Goal: Find specific page/section: Find specific page/section

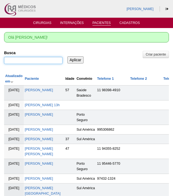
click at [41, 62] on input "Busca" at bounding box center [33, 60] width 58 height 7
paste input "[PERSON_NAME]"
type input "[PERSON_NAME]"
click at [75, 59] on input "Aplicar" at bounding box center [75, 59] width 16 height 7
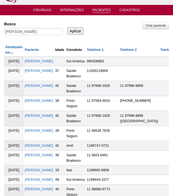
scroll to position [13, 0]
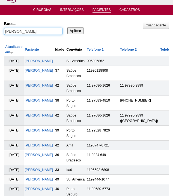
drag, startPoint x: 25, startPoint y: 30, endPoint x: 115, endPoint y: 37, distance: 90.3
type input "JENNEFER"
click at [75, 30] on input "Aplicar" at bounding box center [75, 30] width 16 height 7
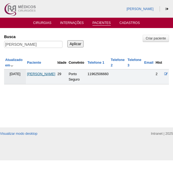
click at [39, 76] on link "[PERSON_NAME]" at bounding box center [41, 74] width 28 height 4
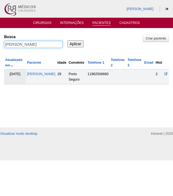
click at [26, 42] on input "JENNEFER" at bounding box center [33, 44] width 58 height 7
paste input "MITSUE KITSUNAI LANZIERI"
type input "MITSUE KITSUNAI LANZIERI"
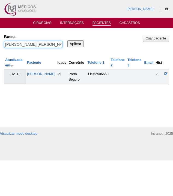
click at [75, 43] on input "Aplicar" at bounding box center [75, 43] width 16 height 7
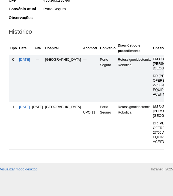
scroll to position [179, 0]
click at [118, 116] on img at bounding box center [123, 121] width 10 height 10
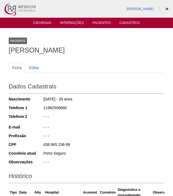
scroll to position [0, 0]
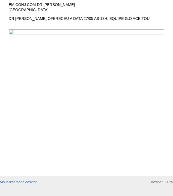
scroll to position [170, 0]
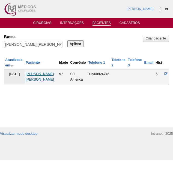
click at [35, 78] on link "[PERSON_NAME] [PERSON_NAME]" at bounding box center [40, 76] width 28 height 9
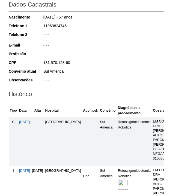
scroll to position [126, 0]
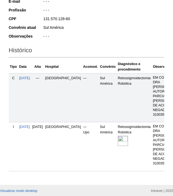
click at [118, 136] on img at bounding box center [123, 141] width 10 height 10
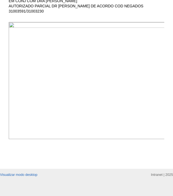
scroll to position [173, 0]
